Goal: Task Accomplishment & Management: Use online tool/utility

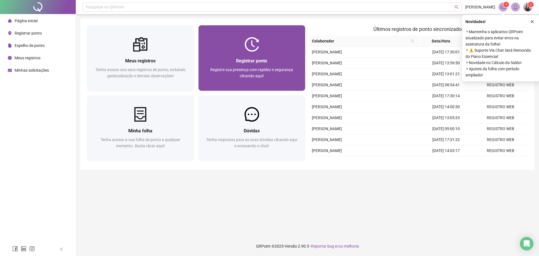
click at [249, 87] on div "Registrar ponto Registre sua presença com rapidez e segurança clicando aqui!" at bounding box center [252, 71] width 107 height 39
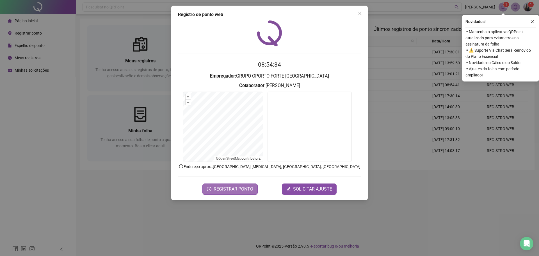
click at [229, 188] on span "REGISTRAR PONTO" at bounding box center [234, 189] width 40 height 7
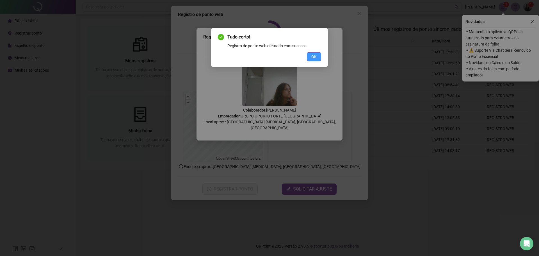
click at [315, 53] on button "OK" at bounding box center [314, 56] width 14 height 9
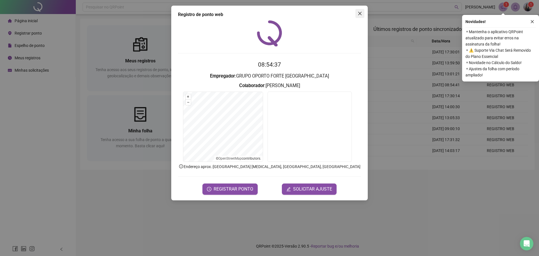
click at [363, 13] on span "Close" at bounding box center [360, 13] width 9 height 4
